Goal: Task Accomplishment & Management: Use online tool/utility

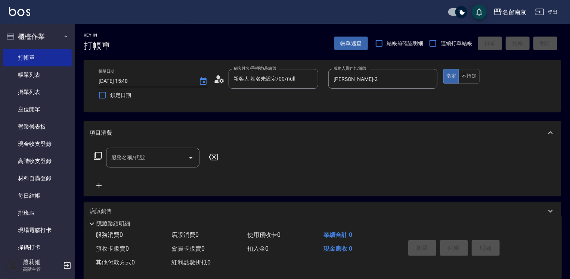
click at [140, 160] on input "服務名稱/代號" at bounding box center [146, 157] width 75 height 13
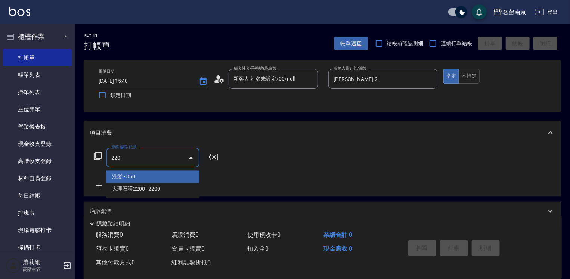
click at [142, 158] on input "220" at bounding box center [146, 157] width 75 height 13
click at [188, 158] on icon "Close" at bounding box center [190, 157] width 9 height 9
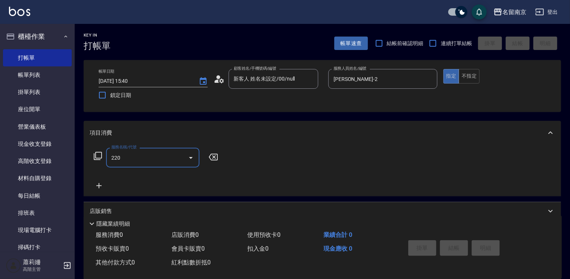
type input "220"
click at [99, 153] on icon at bounding box center [97, 156] width 9 height 9
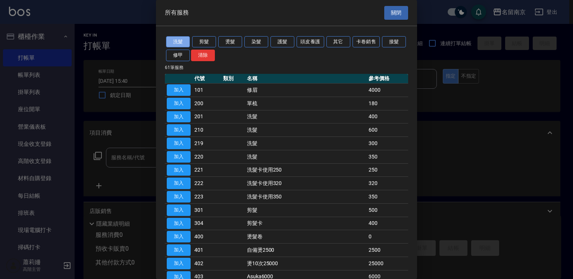
click at [182, 39] on button "洗髮" at bounding box center [178, 42] width 24 height 12
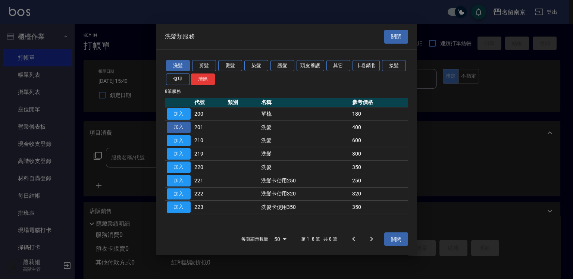
click at [188, 127] on button "加入" at bounding box center [179, 128] width 24 height 12
type input "洗髮(201)"
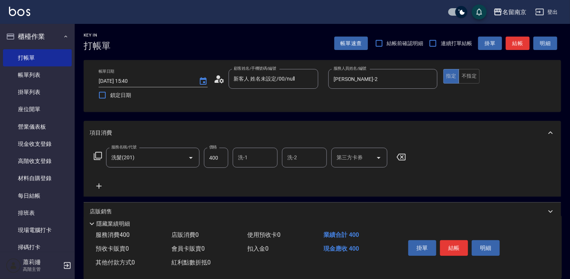
click at [221, 159] on input "400" at bounding box center [216, 158] width 24 height 20
type input "430"
type input "[PERSON_NAME]-2"
drag, startPoint x: 460, startPoint y: 249, endPoint x: 480, endPoint y: 172, distance: 80.2
click at [480, 172] on div "Key In 打帳單 帳單速查 結帳前確認明細 連續打單結帳 掛單 結帳 明細 帳單日期 [DATE] 15:40 鎖定日期 顧客姓名/手機號碼/編號 新客人…" at bounding box center [322, 195] width 495 height 342
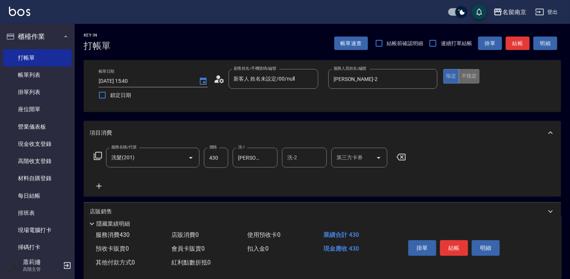
click at [472, 73] on button "不指定" at bounding box center [468, 76] width 21 height 15
click at [455, 244] on button "結帳" at bounding box center [454, 248] width 28 height 16
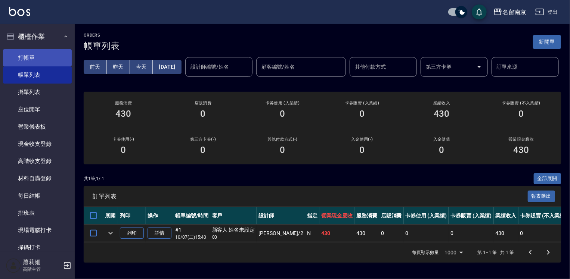
click at [41, 57] on link "打帳單" at bounding box center [37, 57] width 69 height 17
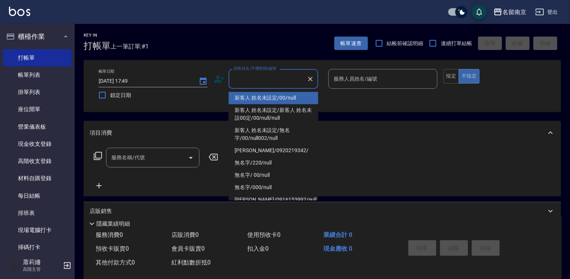
click at [240, 74] on input "顧客姓名/手機號碼/編號" at bounding box center [268, 78] width 72 height 13
click at [258, 93] on li "新客人 姓名未設定/00/null" at bounding box center [274, 98] width 90 height 12
type input "新客人 姓名未設定/00/null"
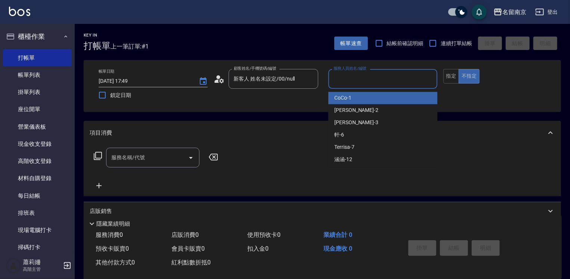
click at [376, 81] on input "服務人員姓名/編號" at bounding box center [383, 78] width 102 height 13
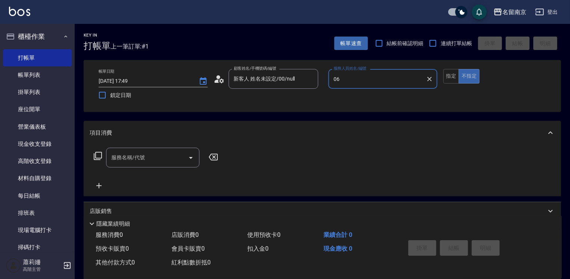
type input "06"
click at [458, 69] on button "不指定" at bounding box center [468, 76] width 21 height 15
type button "false"
click at [376, 81] on input "服務人員姓名/編號" at bounding box center [383, 78] width 102 height 13
type input "軒-6"
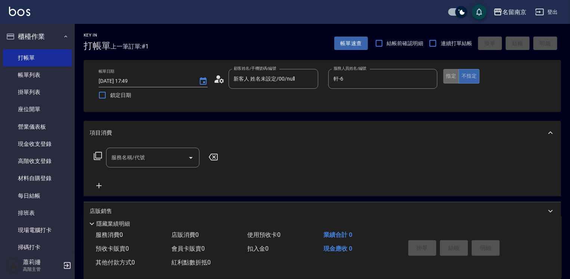
click at [457, 75] on button "指定" at bounding box center [451, 76] width 16 height 15
click at [139, 153] on div "服務名稱/代號 服務名稱/代號" at bounding box center [152, 158] width 93 height 20
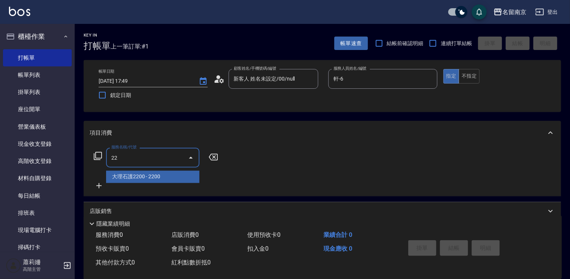
drag, startPoint x: 142, startPoint y: 155, endPoint x: 132, endPoint y: 151, distance: 9.9
click at [139, 155] on input "22" at bounding box center [146, 157] width 75 height 13
type input "22"
click at [99, 159] on icon at bounding box center [97, 156] width 9 height 9
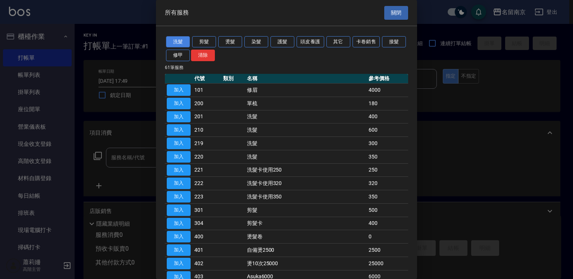
click at [186, 42] on button "洗髮" at bounding box center [178, 42] width 24 height 12
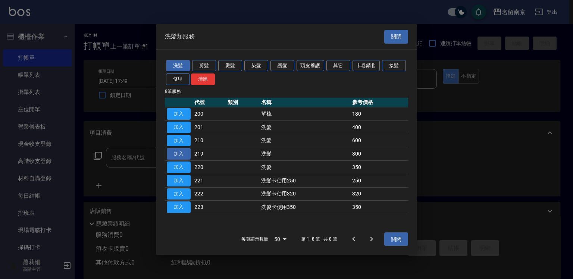
click at [184, 155] on button "加入" at bounding box center [179, 154] width 24 height 12
type input "洗髮(219)"
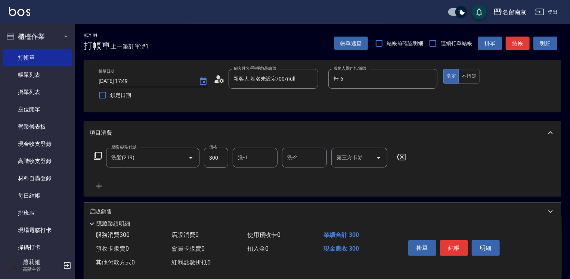
click at [247, 162] on input "洗-1" at bounding box center [255, 157] width 38 height 13
type input "軒-6"
click at [100, 184] on icon at bounding box center [99, 186] width 19 height 9
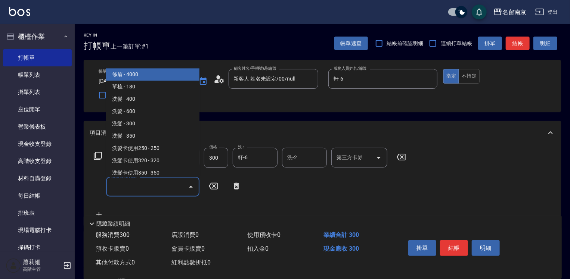
click at [127, 184] on input "服務名稱/代號" at bounding box center [146, 186] width 75 height 13
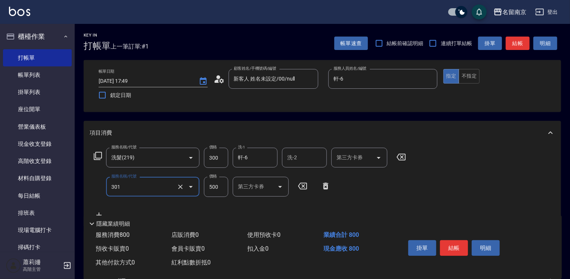
type input "剪髮(301)"
click at [453, 246] on button "結帳" at bounding box center [454, 248] width 28 height 16
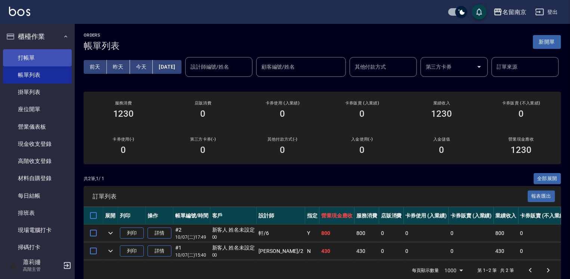
click at [32, 53] on link "打帳單" at bounding box center [37, 57] width 69 height 17
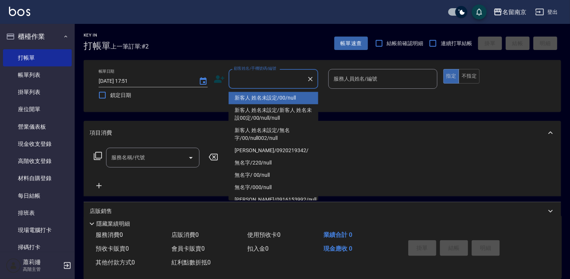
click at [275, 79] on input "顧客姓名/手機號碼/編號" at bounding box center [268, 78] width 72 height 13
type input "新客人 姓名未設定/00/null"
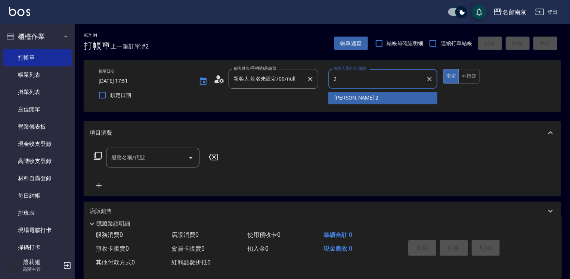
type input "[PERSON_NAME]-2"
type button "true"
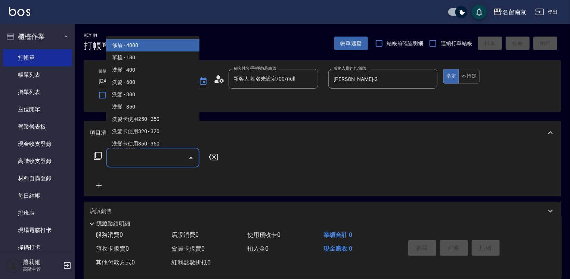
click at [141, 157] on input "服務名稱/代號" at bounding box center [146, 157] width 75 height 13
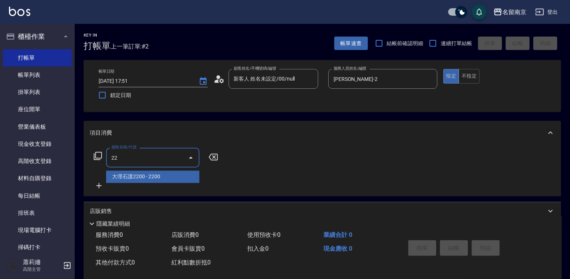
type input "22"
click at [100, 156] on icon at bounding box center [97, 156] width 9 height 9
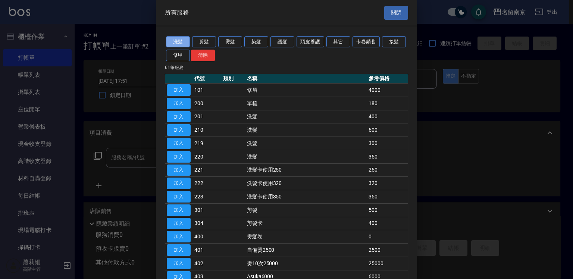
click at [183, 42] on button "洗髮" at bounding box center [178, 42] width 24 height 12
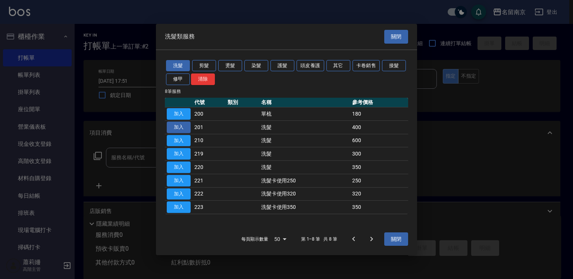
click at [175, 126] on button "加入" at bounding box center [179, 128] width 24 height 12
type input "洗髮(201)"
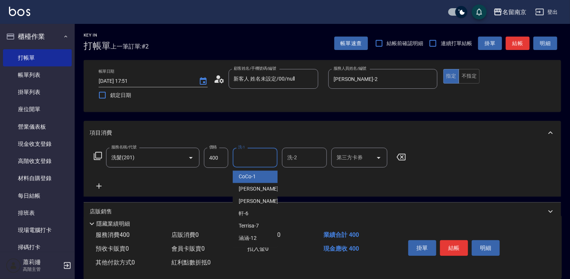
click at [246, 158] on input "洗-1" at bounding box center [255, 157] width 38 height 13
type input "[PERSON_NAME]-2"
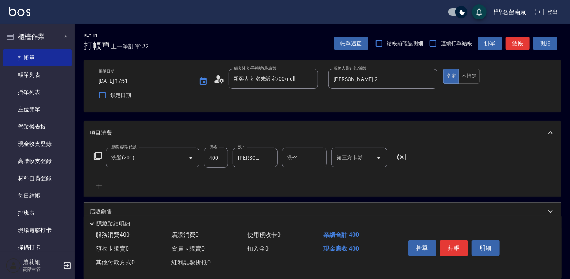
click at [98, 187] on icon at bounding box center [98, 186] width 5 height 5
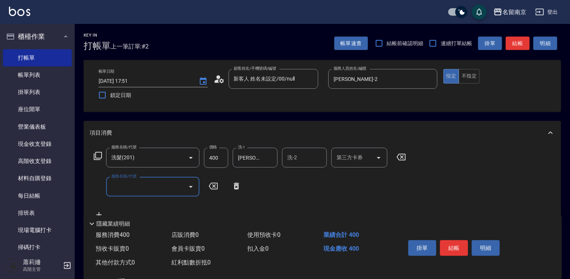
click at [141, 187] on input "服務名稱/代號" at bounding box center [146, 186] width 75 height 13
type input "剪髮(301)"
type input "650"
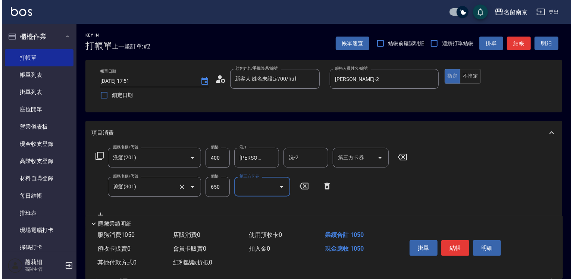
scroll to position [37, 0]
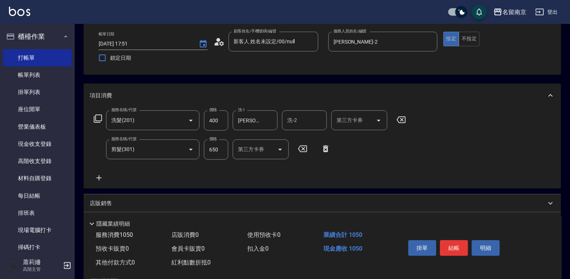
click at [102, 178] on icon at bounding box center [98, 177] width 5 height 5
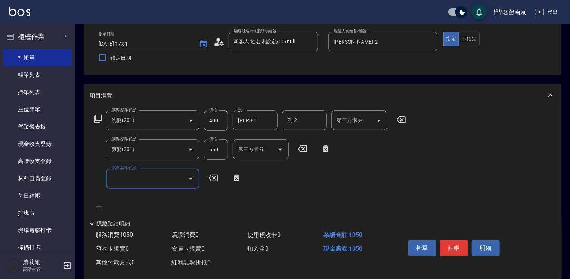
click at [98, 121] on icon at bounding box center [97, 118] width 9 height 9
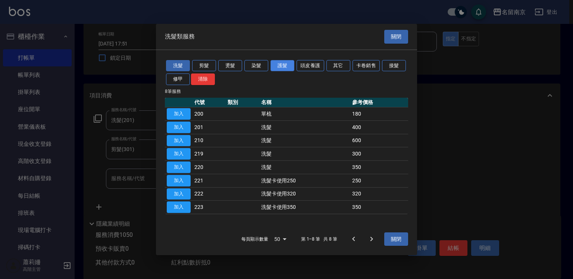
click at [289, 67] on button "護髮" at bounding box center [283, 66] width 24 height 12
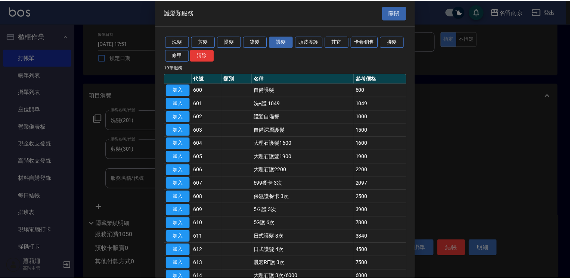
scroll to position [97, 0]
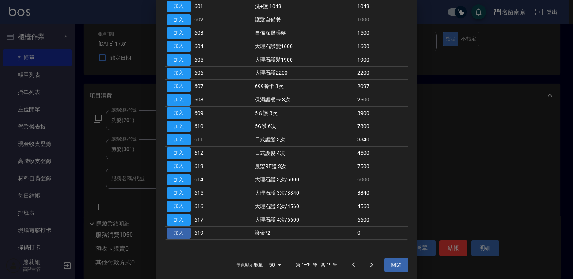
click at [181, 228] on button "加入" at bounding box center [179, 234] width 24 height 12
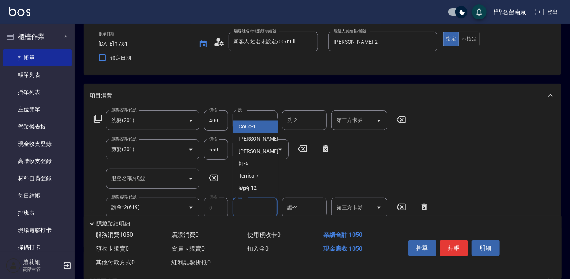
click at [259, 205] on input "護-1" at bounding box center [255, 207] width 38 height 13
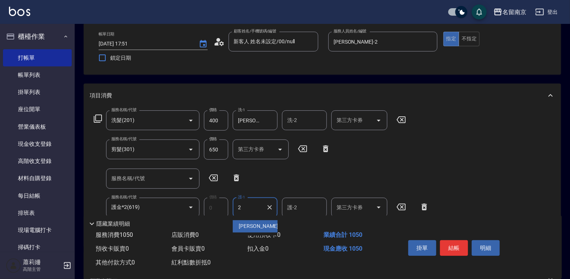
type input "[PERSON_NAME]-2"
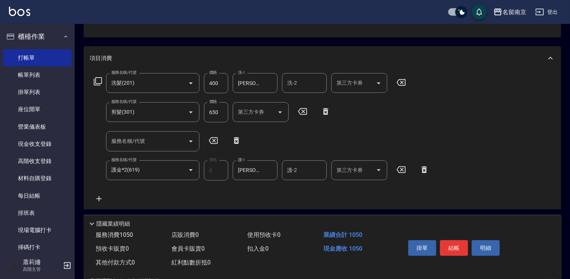
click at [96, 80] on icon at bounding box center [97, 81] width 9 height 9
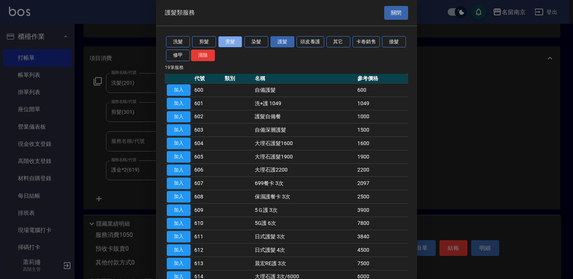
click at [230, 38] on button "燙髮" at bounding box center [230, 42] width 24 height 12
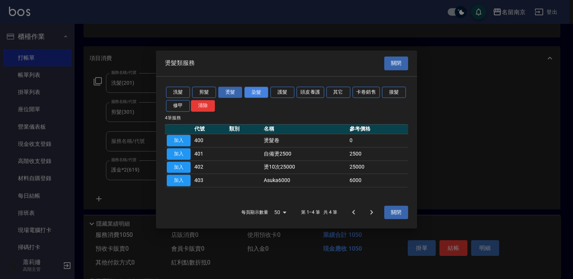
click at [257, 89] on button "染髮" at bounding box center [257, 93] width 24 height 12
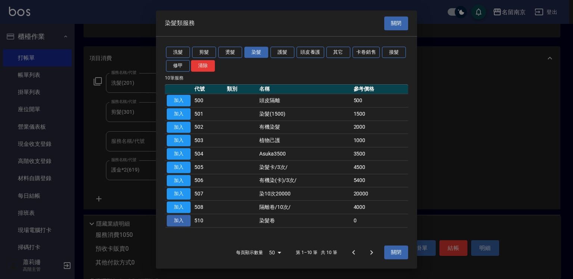
click at [174, 221] on button "加入" at bounding box center [179, 221] width 24 height 12
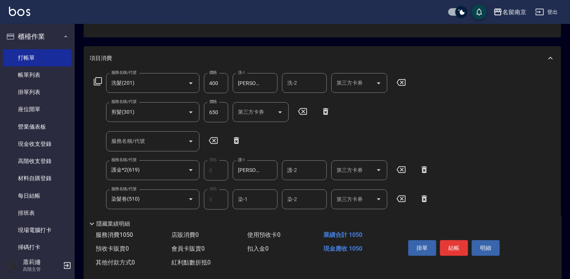
click at [253, 199] on input "染-1" at bounding box center [255, 199] width 38 height 13
type input "[PERSON_NAME]-2"
click at [211, 112] on input "650" at bounding box center [216, 112] width 24 height 20
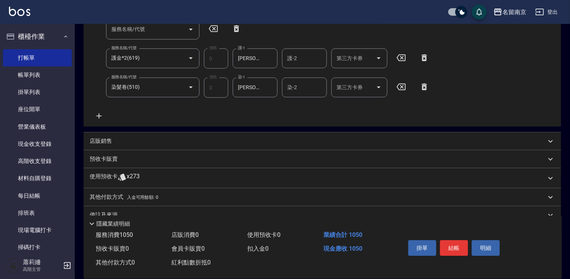
click at [97, 138] on p "店販銷售" at bounding box center [101, 141] width 22 height 8
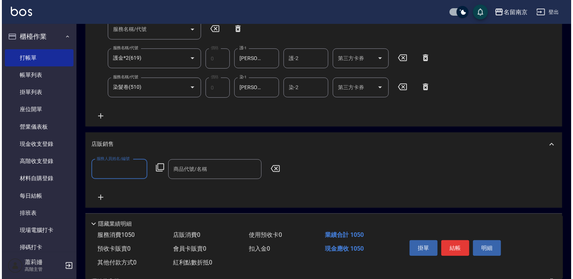
scroll to position [0, 0]
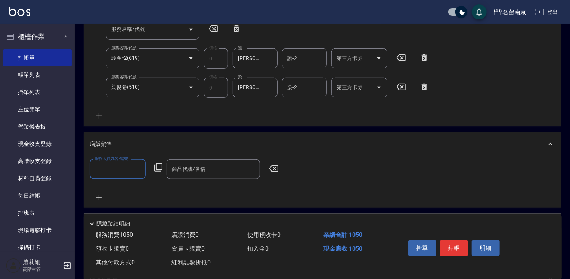
click at [111, 169] on input "服務人員姓名/編號" at bounding box center [117, 169] width 49 height 13
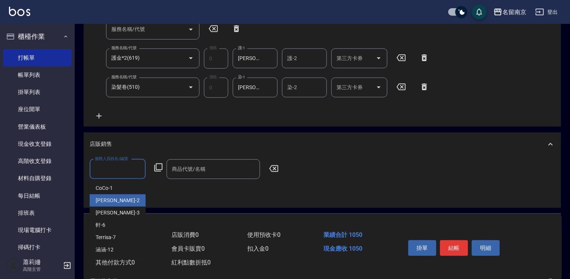
click at [114, 204] on span "[PERSON_NAME] -2" at bounding box center [118, 201] width 44 height 8
type input "[PERSON_NAME]-2"
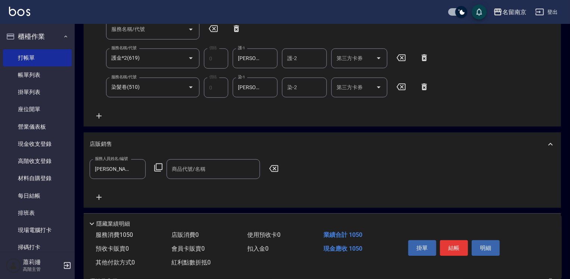
click at [158, 169] on icon at bounding box center [158, 167] width 9 height 9
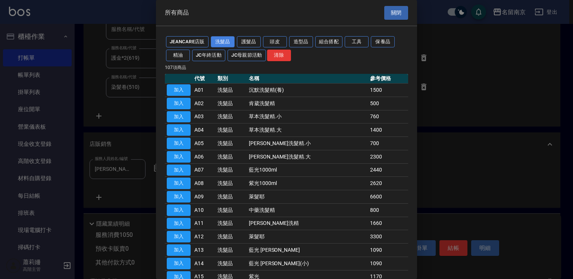
click at [226, 40] on button "洗髮品" at bounding box center [223, 42] width 24 height 12
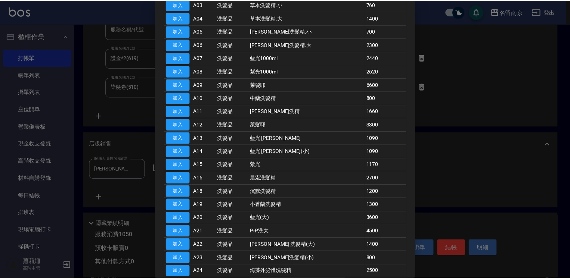
scroll to position [149, 0]
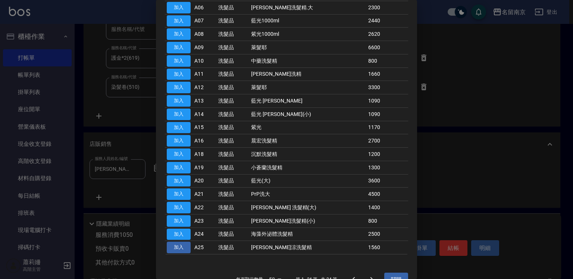
click at [187, 245] on button "加入" at bounding box center [179, 248] width 24 height 12
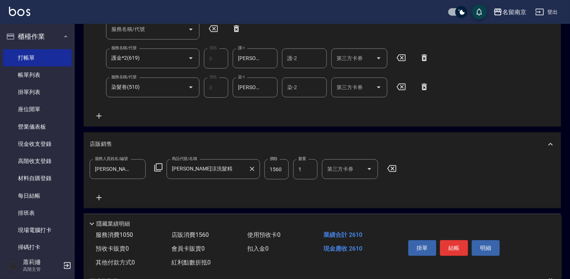
click at [231, 171] on input "[PERSON_NAME]涼洗髮精" at bounding box center [207, 169] width 75 height 13
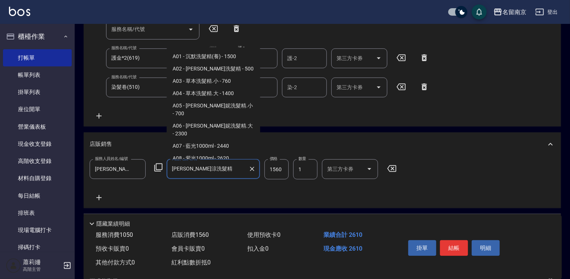
scroll to position [199, 0]
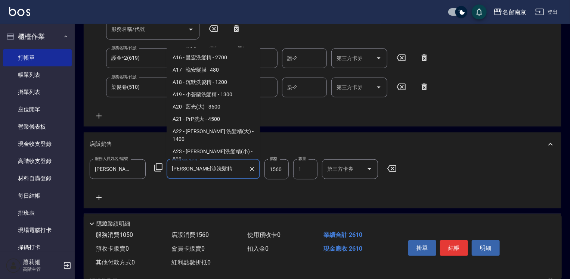
click at [212, 166] on span "A24 - 海藻外泌體洗髮精 - 2500" at bounding box center [213, 172] width 93 height 12
type input "海藻外泌體洗髮精"
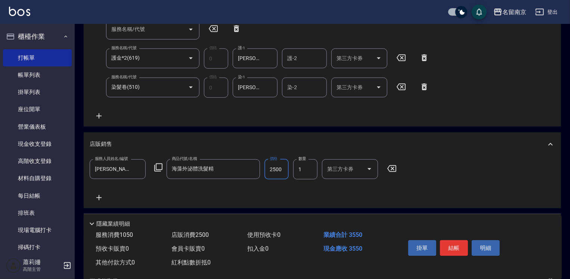
click at [271, 170] on input "2500" at bounding box center [276, 169] width 24 height 20
type input "2400"
click at [299, 171] on input "1" at bounding box center [305, 169] width 24 height 20
type input "2"
click at [274, 170] on input "2400" at bounding box center [276, 169] width 24 height 20
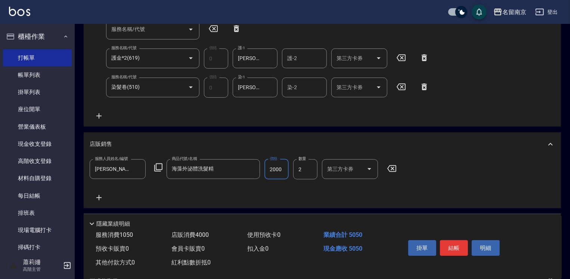
scroll to position [112, 0]
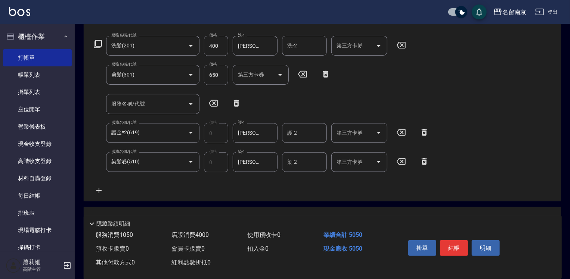
type input "2000"
click at [215, 72] on input "650" at bounding box center [216, 75] width 24 height 20
click at [214, 74] on input "650" at bounding box center [216, 75] width 24 height 20
click at [151, 188] on div "服務名稱/代號 洗髮(201) 服務名稱/代號 價格 400 價格 洗-1 [PERSON_NAME]-2 洗-1 洗-2 洗-2 第三方卡券 第三方卡券 服…" at bounding box center [262, 115] width 344 height 159
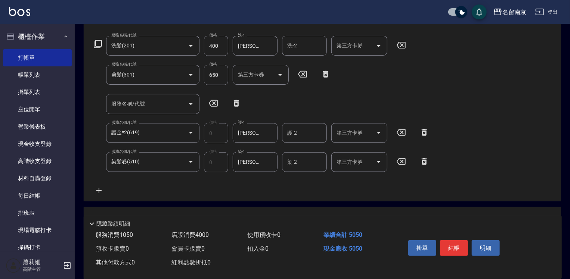
click at [220, 74] on input "650" at bounding box center [216, 75] width 24 height 20
click at [439, 118] on div "服務名稱/代號 洗髮(201) 服務名稱/代號 價格 400 價格 洗-1 [PERSON_NAME]-2 洗-1 洗-2 洗-2 第三方卡券 第三方卡券 服…" at bounding box center [322, 117] width 477 height 168
click at [453, 102] on div "服務名稱/代號 洗髮(201) 服務名稱/代號 價格 400 價格 洗-1 [PERSON_NAME]-2 洗-1 洗-2 洗-2 第三方卡券 第三方卡券 服…" at bounding box center [322, 117] width 477 height 168
click at [215, 72] on input "650" at bounding box center [216, 75] width 24 height 20
click at [215, 76] on input "650" at bounding box center [216, 75] width 24 height 20
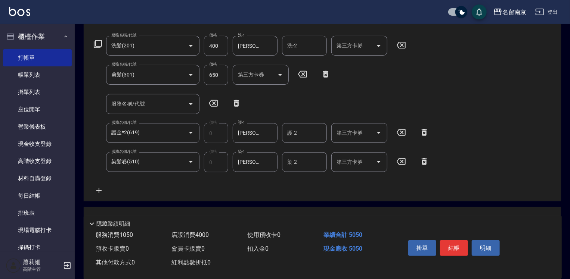
click at [218, 73] on input "650" at bounding box center [216, 75] width 24 height 20
click at [207, 73] on input "650" at bounding box center [216, 75] width 24 height 20
click at [450, 246] on button "結帳" at bounding box center [454, 248] width 28 height 16
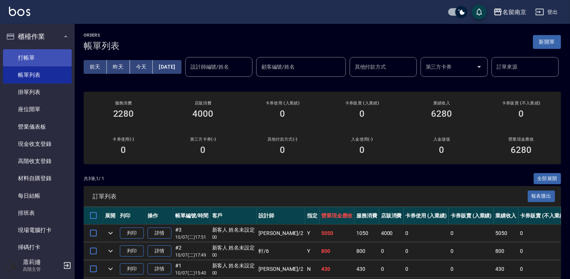
click at [46, 58] on link "打帳單" at bounding box center [37, 57] width 69 height 17
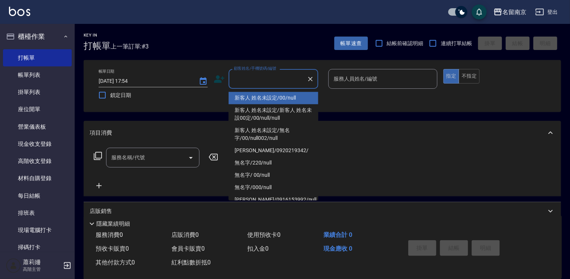
click at [282, 77] on input "顧客姓名/手機號碼/編號" at bounding box center [268, 78] width 72 height 13
click at [284, 95] on li "新客人 姓名未設定/00/null" at bounding box center [274, 98] width 90 height 12
type input "新客人 姓名未設定/00/null"
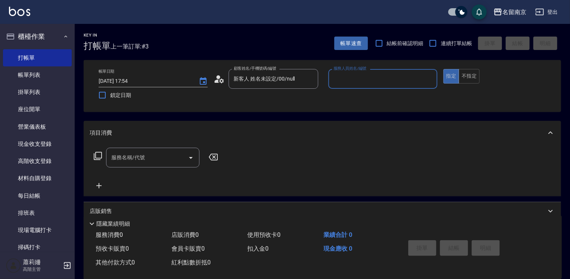
click at [401, 81] on input "服務人員姓名/編號" at bounding box center [383, 78] width 102 height 13
type input "[PERSON_NAME]-2"
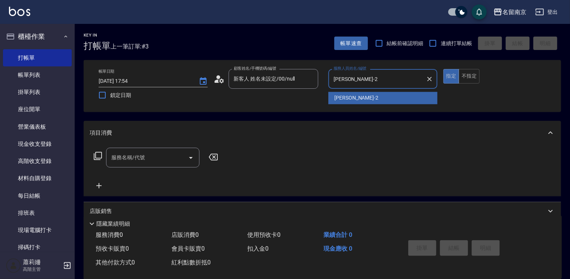
type button "true"
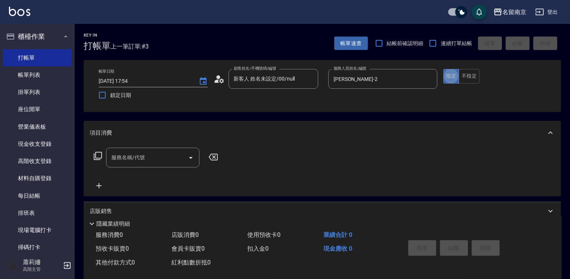
click at [164, 155] on input "服務名稱/代號" at bounding box center [146, 157] width 75 height 13
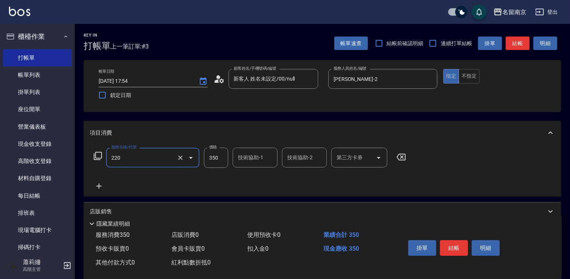
type input "洗髮(220)"
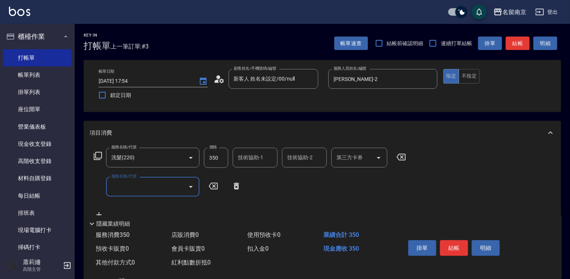
click at [246, 161] on input "技術協助-1" at bounding box center [255, 157] width 38 height 13
type input "[PERSON_NAME]-2"
click at [450, 248] on button "結帳" at bounding box center [454, 248] width 28 height 16
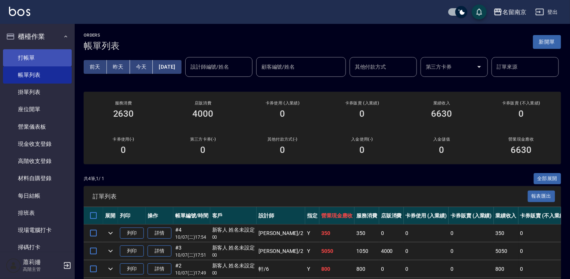
drag, startPoint x: 25, startPoint y: 62, endPoint x: 30, endPoint y: 61, distance: 5.1
click at [25, 62] on link "打帳單" at bounding box center [37, 57] width 69 height 17
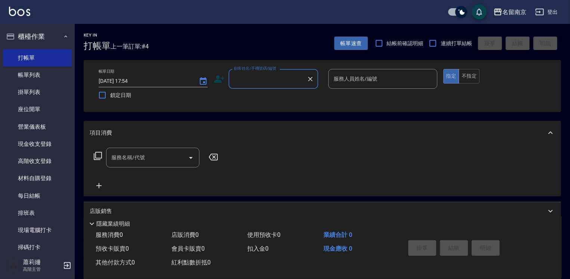
click at [269, 76] on input "顧客姓名/手機號碼/編號" at bounding box center [268, 78] width 72 height 13
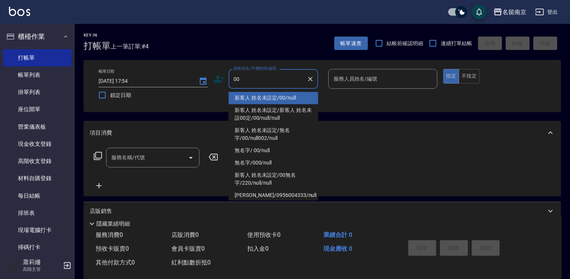
type input "新客人 姓名未設定/00/null"
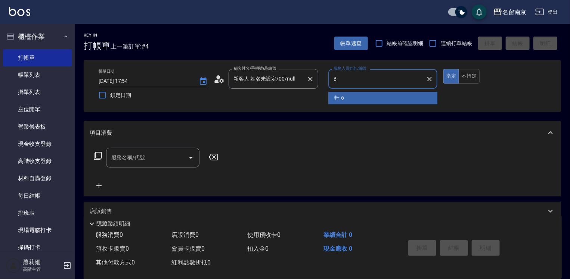
type input "軒-6"
type button "true"
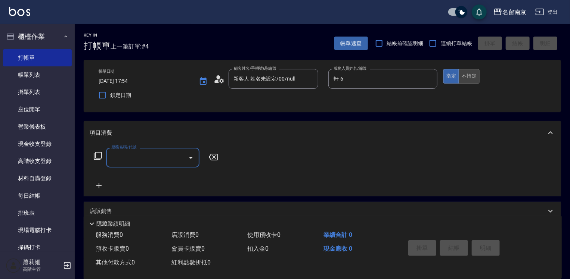
click at [467, 77] on button "不指定" at bounding box center [468, 76] width 21 height 15
drag, startPoint x: 131, startPoint y: 160, endPoint x: 171, endPoint y: 160, distance: 40.0
click at [141, 160] on input "服務名稱/代號" at bounding box center [146, 157] width 75 height 13
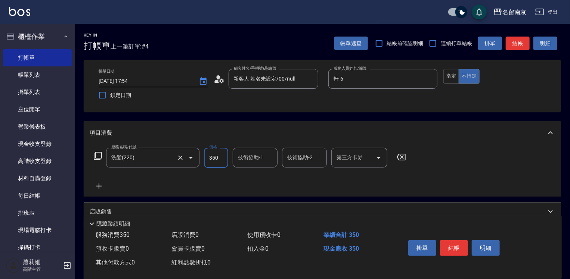
click at [155, 158] on input "洗髮(220)" at bounding box center [142, 157] width 66 height 13
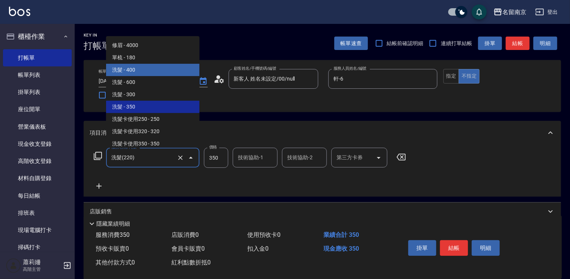
click at [158, 72] on span "洗髮 - 400" at bounding box center [152, 70] width 93 height 12
type input "洗髮(201)"
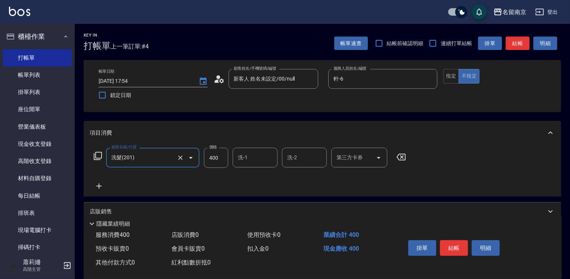
click at [210, 155] on input "400" at bounding box center [216, 158] width 24 height 20
type input "430"
type input "軒-6"
click at [459, 242] on button "結帳" at bounding box center [454, 248] width 28 height 16
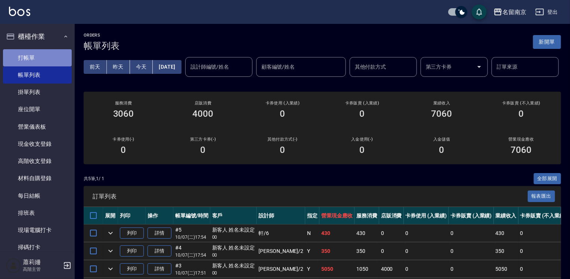
click at [39, 54] on link "打帳單" at bounding box center [37, 57] width 69 height 17
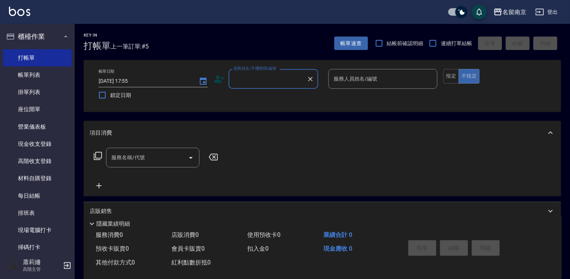
drag, startPoint x: 236, startPoint y: 72, endPoint x: 250, endPoint y: 77, distance: 15.0
click at [240, 74] on div "顧客姓名/手機號碼/編號" at bounding box center [274, 79] width 90 height 20
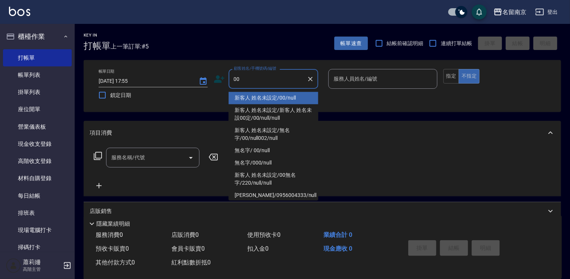
type input "新客人 姓名未設定/00/null"
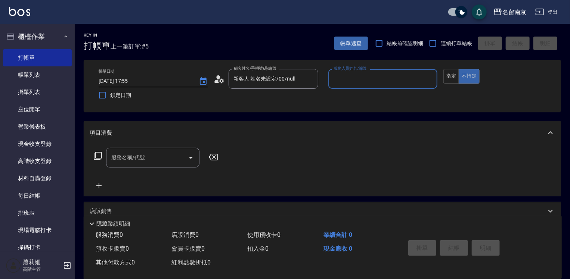
click at [458, 69] on button "不指定" at bounding box center [468, 76] width 21 height 15
type button "false"
click at [410, 79] on input "服務人員姓名/編號" at bounding box center [383, 78] width 102 height 13
click at [399, 100] on div "軒 -6" at bounding box center [382, 98] width 109 height 12
type input "軒-6"
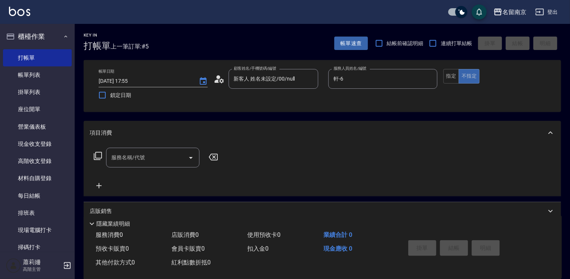
click at [97, 155] on icon at bounding box center [97, 156] width 9 height 9
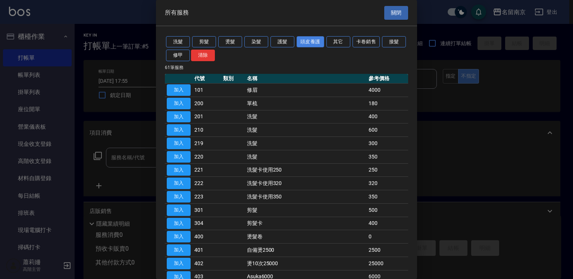
click at [297, 45] on button "頭皮養護" at bounding box center [311, 42] width 28 height 12
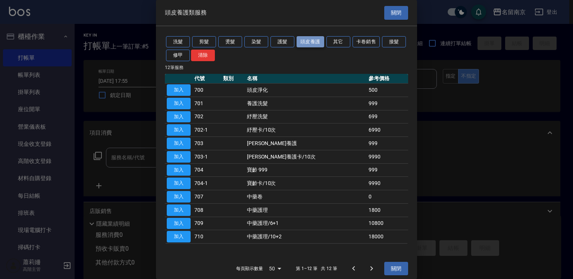
click at [317, 40] on button "頭皮養護" at bounding box center [311, 42] width 28 height 12
click at [184, 117] on button "加入" at bounding box center [179, 117] width 24 height 12
type input "紓壓洗髮(702)"
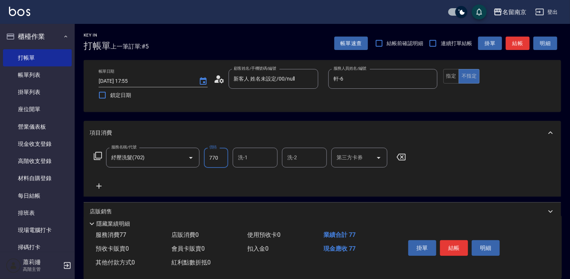
type input "770"
type input "軒-6"
click at [457, 252] on button "結帳" at bounding box center [454, 248] width 28 height 16
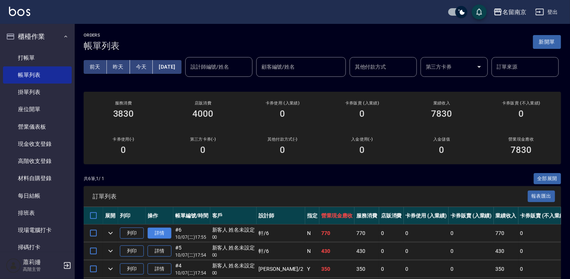
click at [155, 239] on link "詳情" at bounding box center [159, 234] width 24 height 12
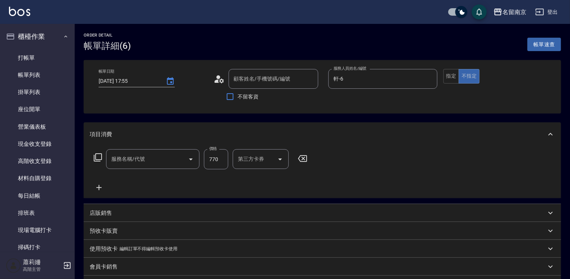
type input "軒-6"
type input "新客人 姓名未設定/00/null"
type input "紓壓洗髮(702)"
click at [99, 187] on icon at bounding box center [98, 187] width 5 height 5
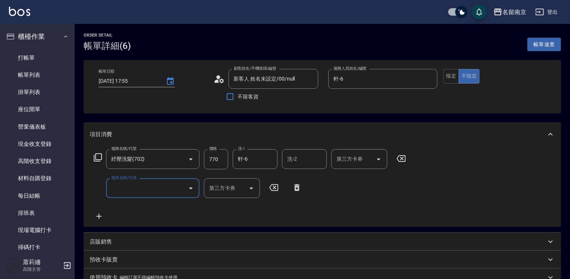
click at [139, 192] on input "服務名稱/代號" at bounding box center [146, 188] width 75 height 13
type input "剪髮(301)"
type input "500"
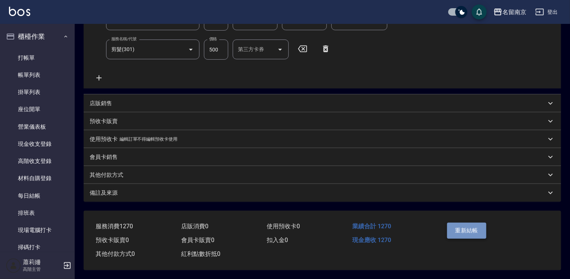
click at [475, 236] on button "重新結帳" at bounding box center [467, 231] width 40 height 16
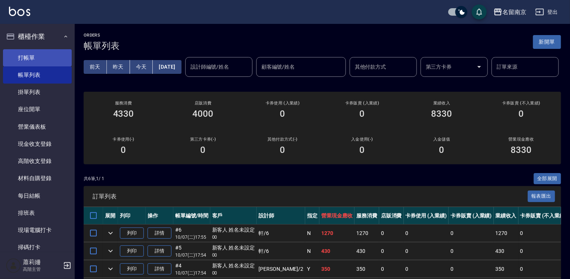
click at [41, 56] on link "打帳單" at bounding box center [37, 57] width 69 height 17
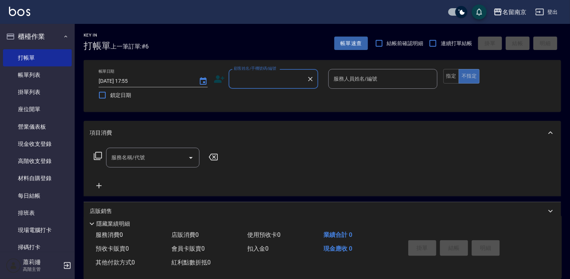
click at [245, 77] on input "顧客姓名/手機號碼/編號" at bounding box center [268, 78] width 72 height 13
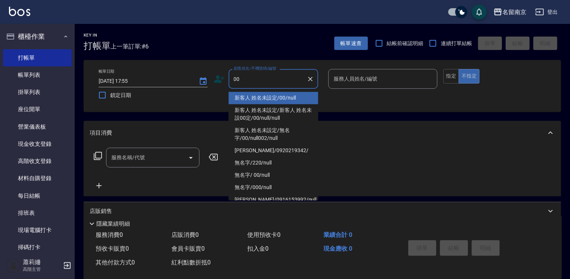
type input "新客人 姓名未設定/00/null"
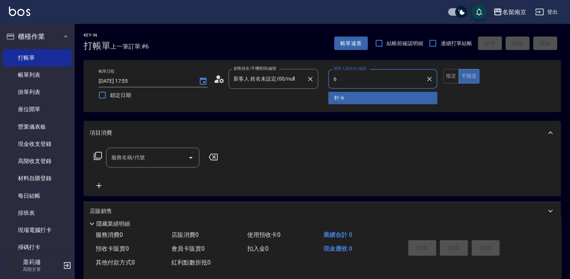
type input "軒-6"
type button "false"
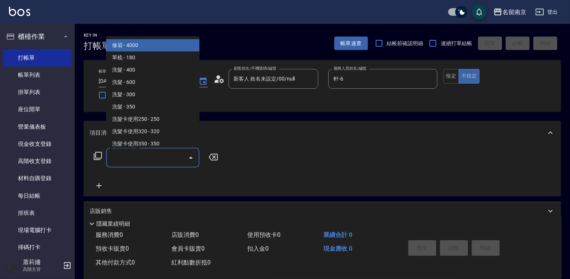
click at [131, 162] on input "服務名稱/代號" at bounding box center [146, 157] width 75 height 13
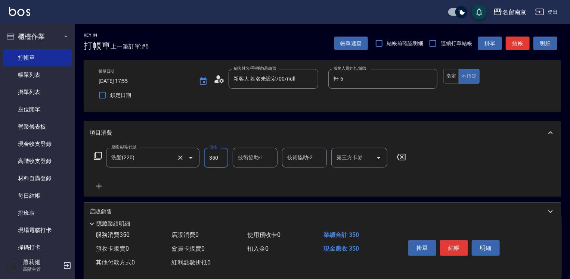
click at [155, 158] on input "洗髮(220)" at bounding box center [142, 157] width 66 height 13
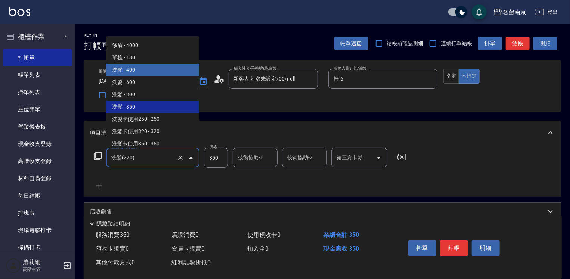
click at [165, 71] on span "洗髮 - 400" at bounding box center [152, 70] width 93 height 12
type input "洗髮(201)"
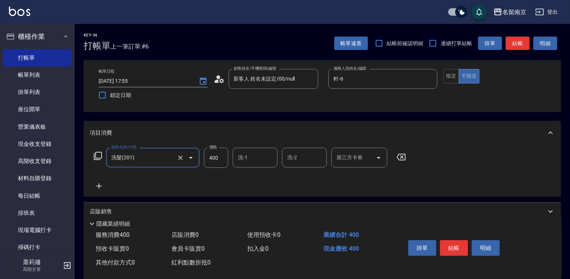
click at [214, 158] on input "400" at bounding box center [216, 158] width 24 height 20
type input "430"
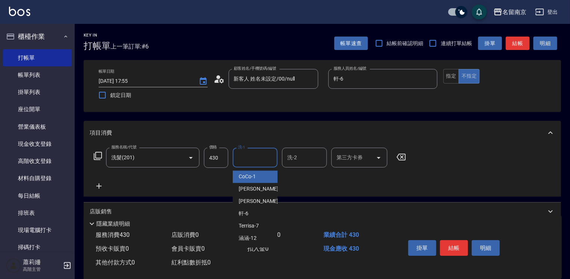
click at [251, 163] on input "洗-1" at bounding box center [255, 157] width 38 height 13
type input "軒-6"
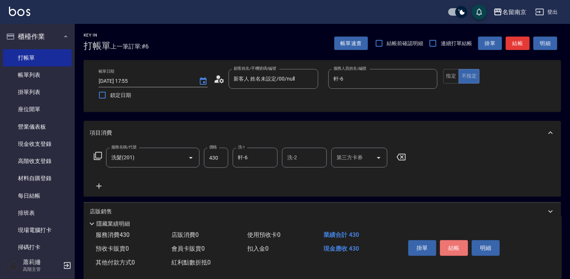
drag, startPoint x: 454, startPoint y: 239, endPoint x: 451, endPoint y: 235, distance: 4.6
click at [453, 240] on button "結帳" at bounding box center [454, 248] width 28 height 16
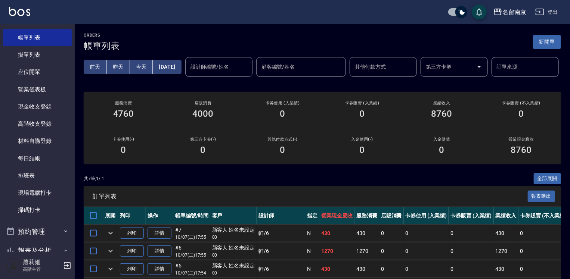
scroll to position [149, 0]
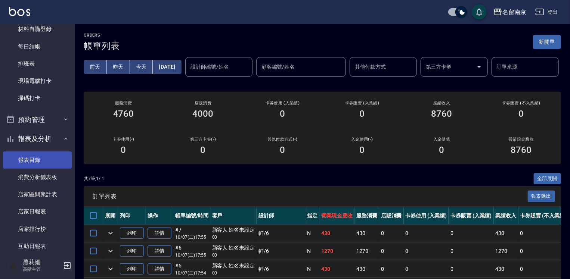
click at [36, 155] on link "報表目錄" at bounding box center [37, 160] width 69 height 17
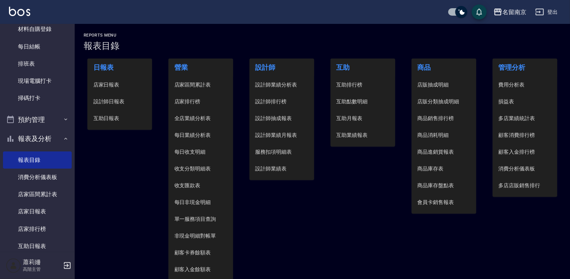
click at [111, 98] on span "設計師日報表" at bounding box center [119, 102] width 53 height 8
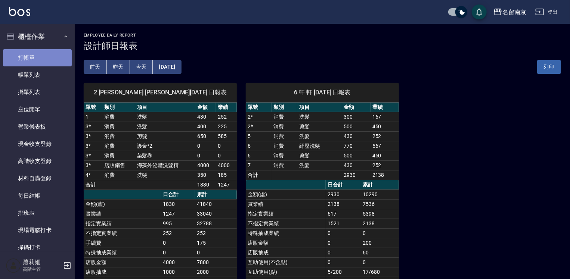
click at [46, 55] on link "打帳單" at bounding box center [37, 57] width 69 height 17
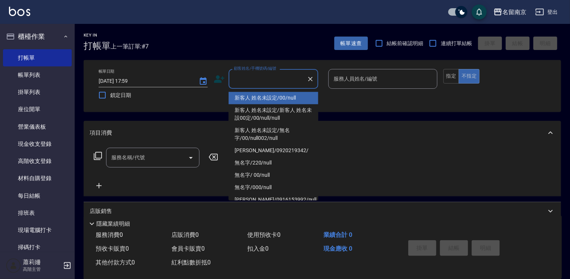
click at [272, 78] on input "顧客姓名/手機號碼/編號" at bounding box center [268, 78] width 72 height 13
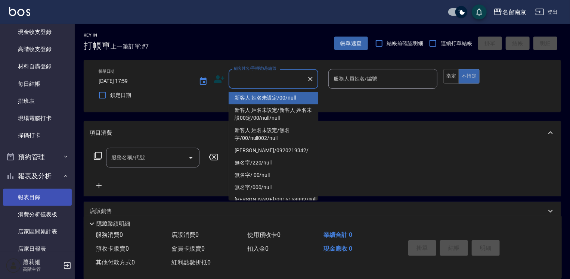
click at [35, 196] on link "報表目錄" at bounding box center [37, 197] width 69 height 17
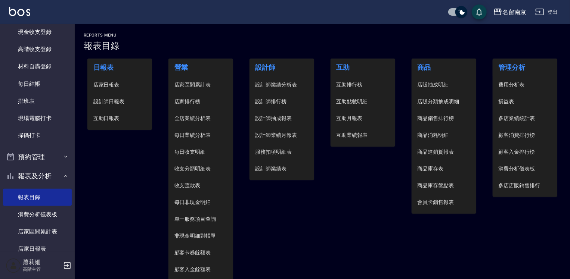
click at [124, 106] on li "設計師日報表" at bounding box center [119, 101] width 65 height 17
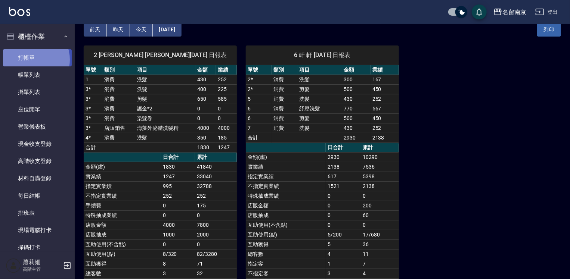
click at [30, 59] on link "打帳單" at bounding box center [37, 57] width 69 height 17
